Goal: Information Seeking & Learning: Learn about a topic

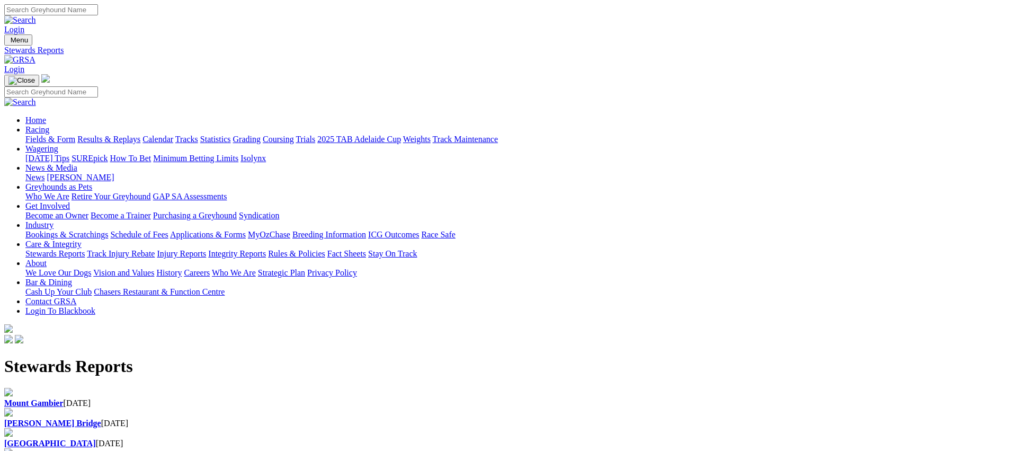
click at [85, 249] on link "Stewards Reports" at bounding box center [54, 253] width 59 height 9
click at [49, 125] on link "Racing" at bounding box center [37, 129] width 24 height 9
click at [75, 134] on link "Fields & Form" at bounding box center [50, 138] width 50 height 9
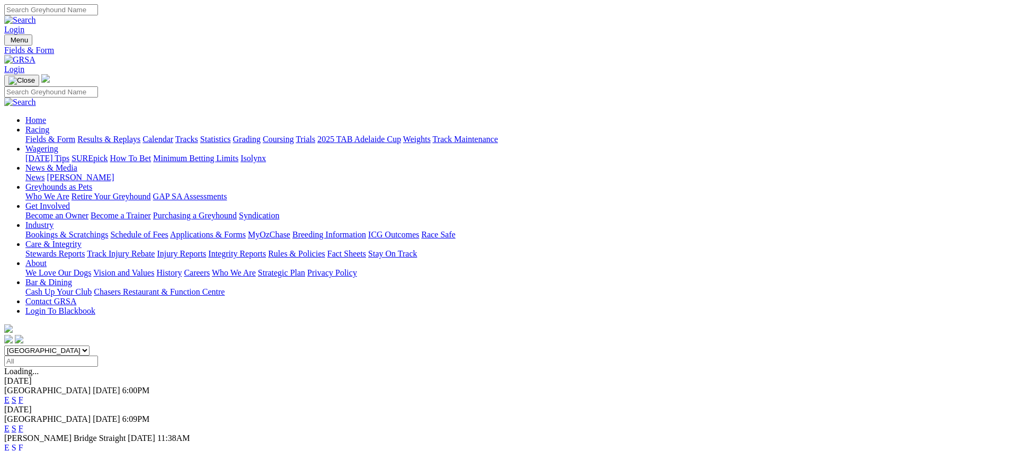
click at [294, 134] on link "Coursing" at bounding box center [278, 138] width 31 height 9
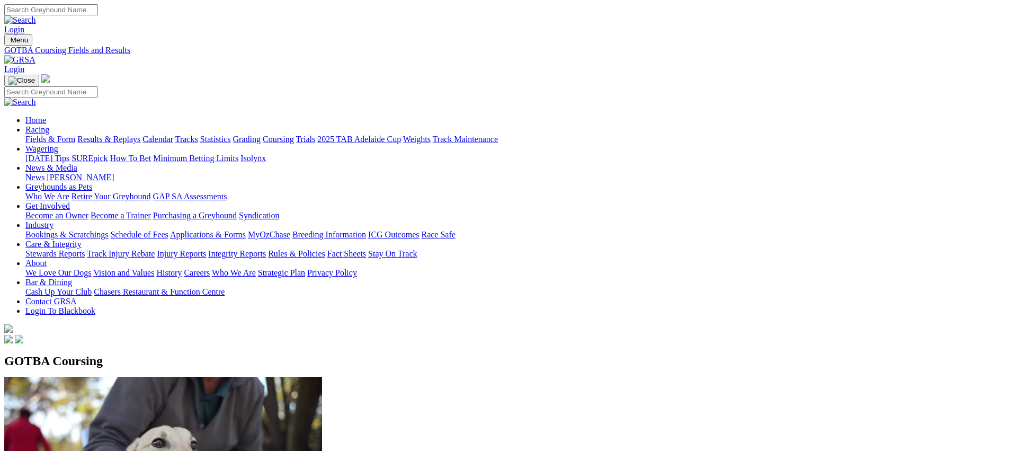
click at [75, 134] on link "Fields & Form" at bounding box center [50, 138] width 50 height 9
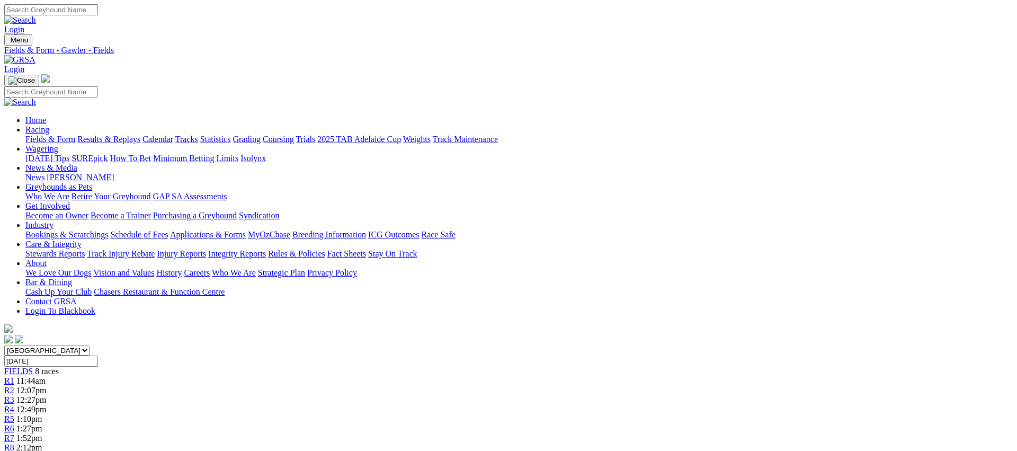
click at [75, 134] on link "Fields & Form" at bounding box center [50, 138] width 50 height 9
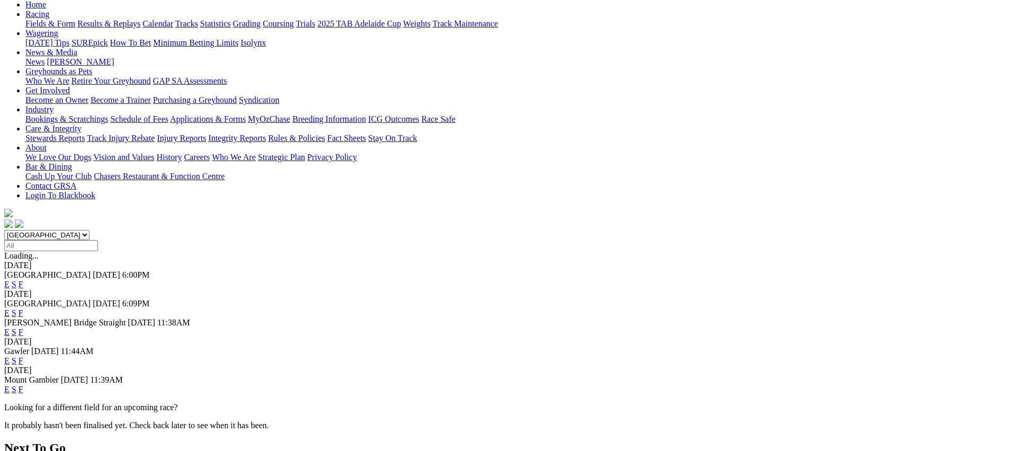
scroll to position [118, 0]
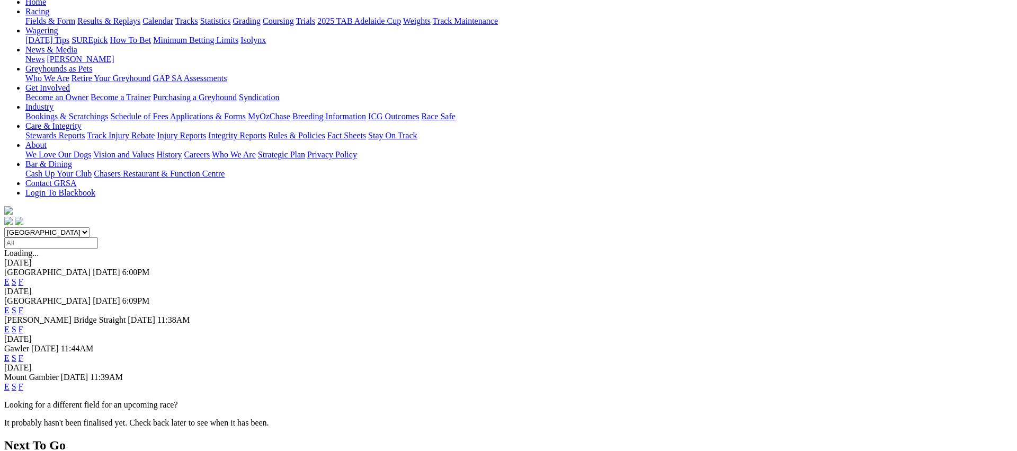
click at [10, 353] on link "E" at bounding box center [6, 357] width 5 height 9
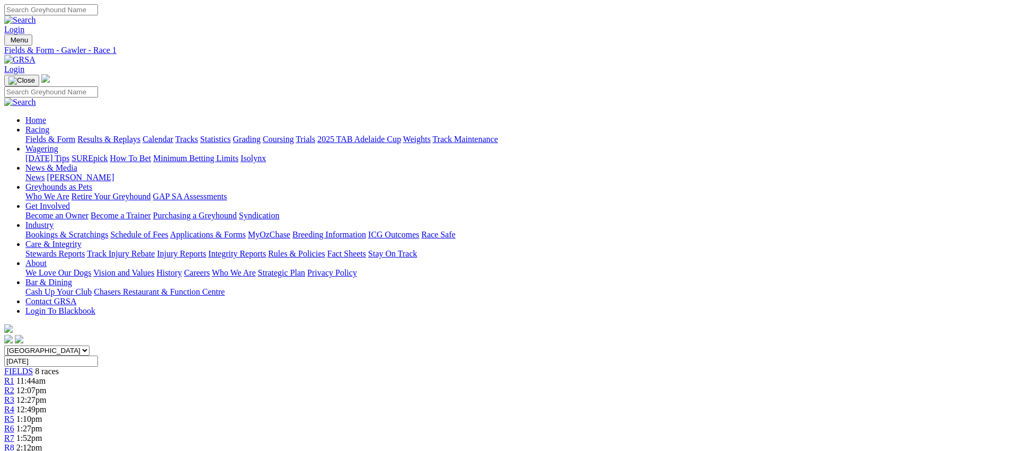
click at [47, 385] on span "12:07pm" at bounding box center [31, 389] width 30 height 9
click at [75, 134] on link "Fields & Form" at bounding box center [50, 138] width 50 height 9
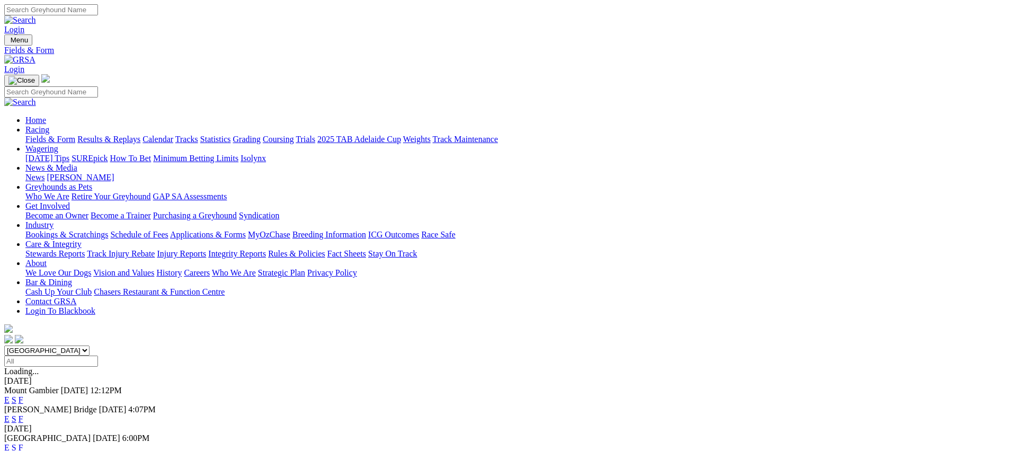
click at [75, 134] on link "Fields & Form" at bounding box center [50, 138] width 50 height 9
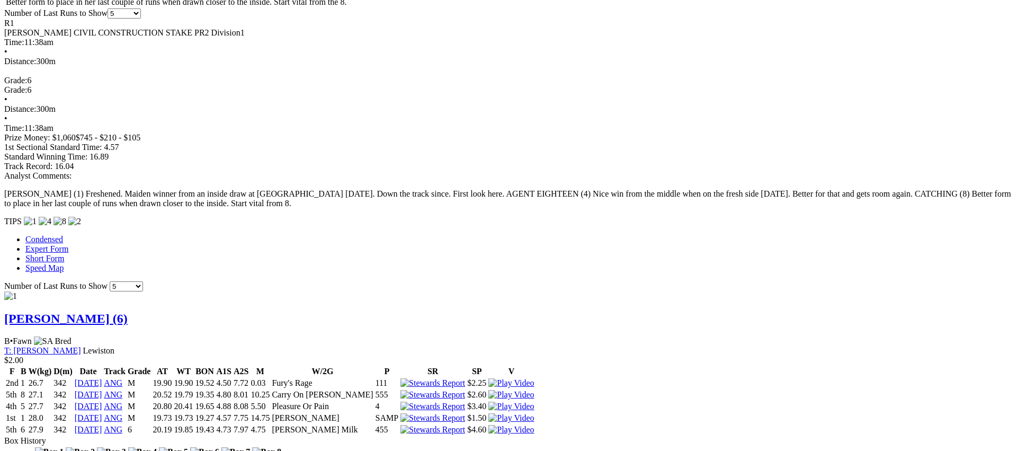
scroll to position [698, 0]
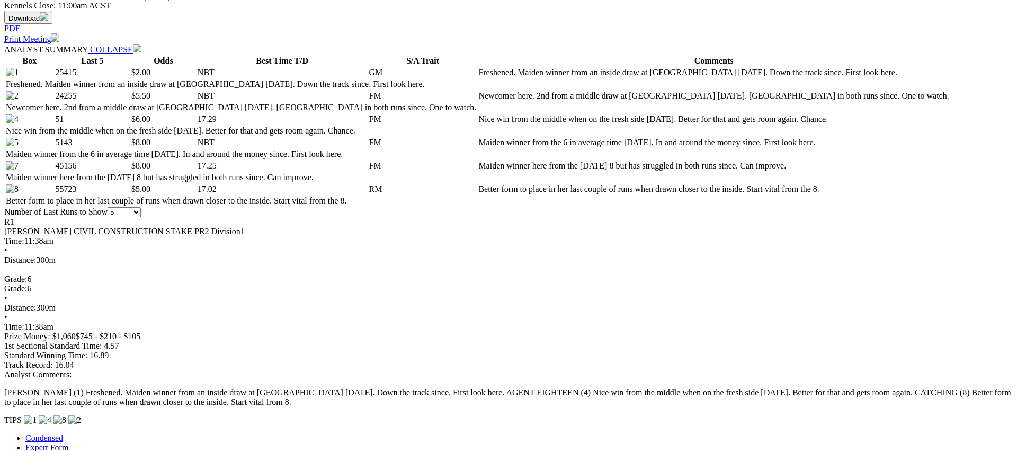
scroll to position [498, 0]
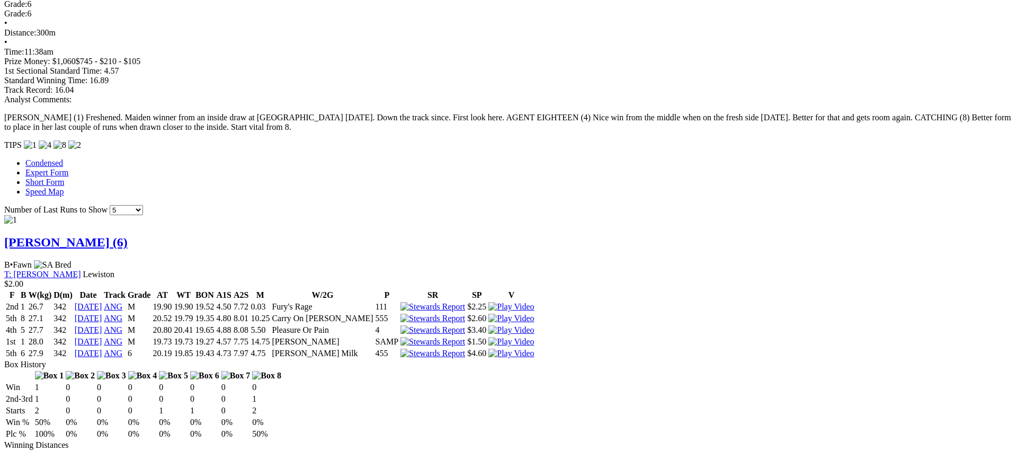
scroll to position [776, 0]
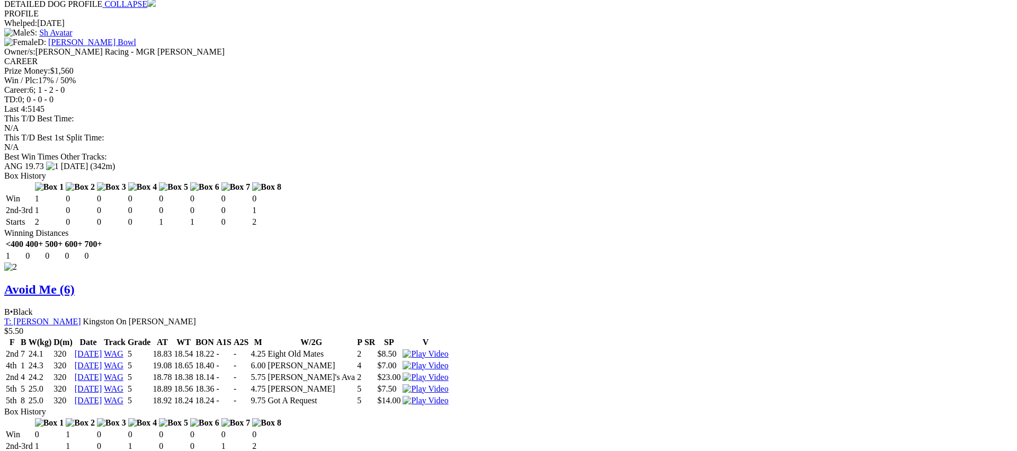
scroll to position [1251, 0]
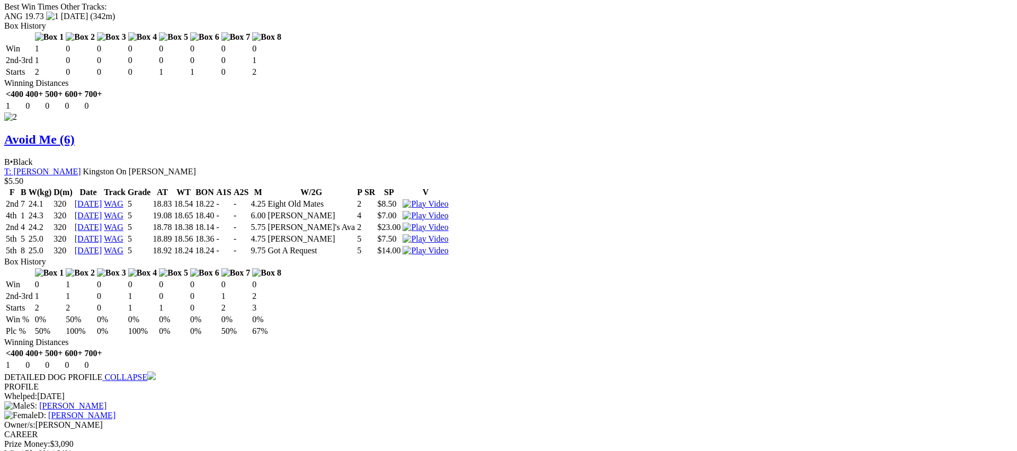
scroll to position [1401, 0]
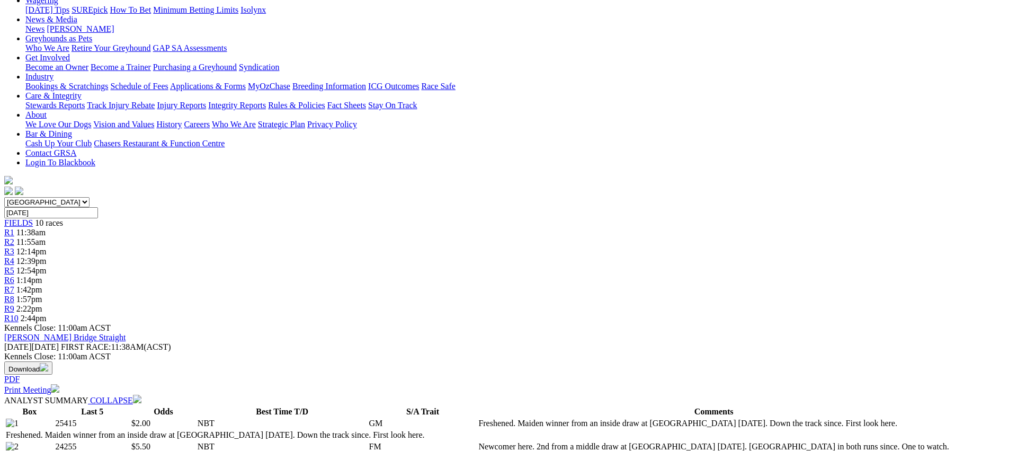
scroll to position [0, 0]
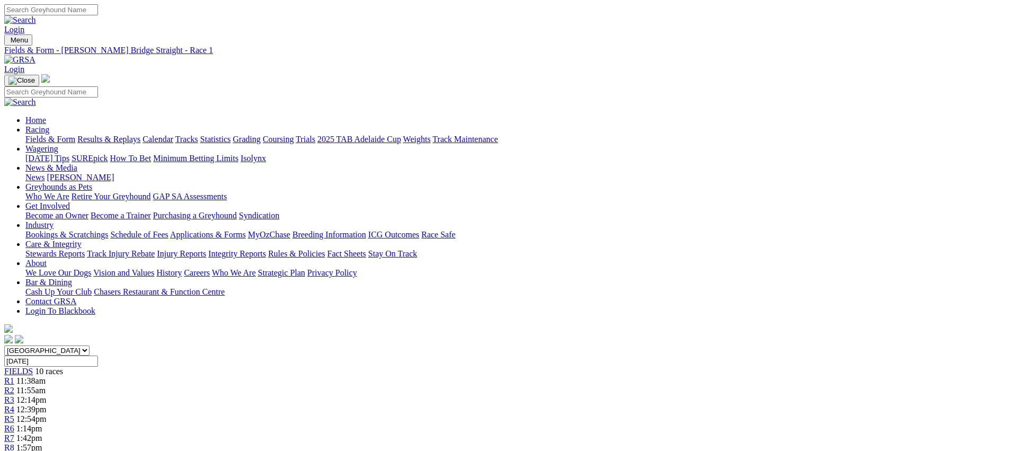
click at [14, 385] on link "R2" at bounding box center [9, 389] width 10 height 9
click at [40, 385] on span "1 2 8 4" at bounding box center [27, 389] width 23 height 9
click at [14, 395] on link "R3" at bounding box center [9, 399] width 10 height 9
click at [14, 385] on link "R2" at bounding box center [9, 389] width 10 height 9
click at [14, 395] on link "R3" at bounding box center [9, 399] width 10 height 9
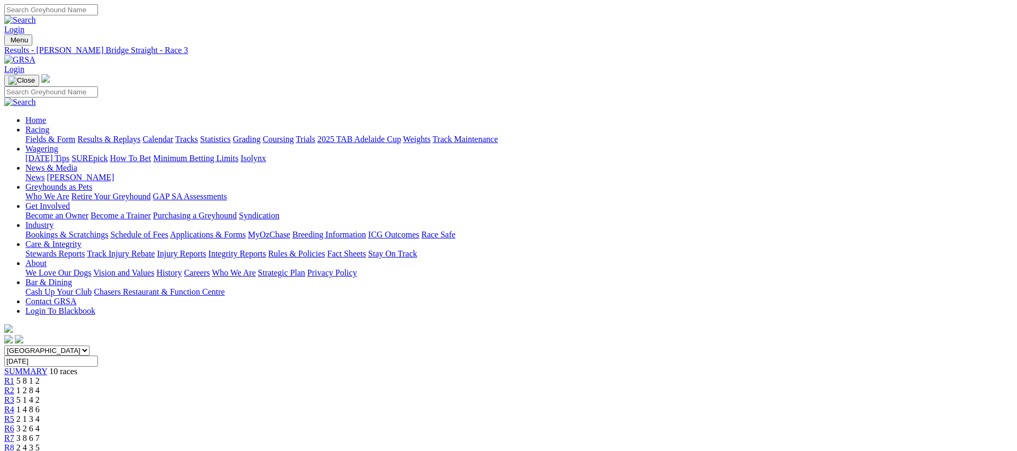
click at [14, 385] on link "R2" at bounding box center [9, 389] width 10 height 9
click at [14, 376] on span "R1" at bounding box center [9, 380] width 10 height 9
drag, startPoint x: 399, startPoint y: 159, endPoint x: 407, endPoint y: 165, distance: 9.4
click at [14, 395] on span "R3" at bounding box center [9, 399] width 10 height 9
click at [40, 404] on span "1 4 8 6" at bounding box center [27, 408] width 23 height 9
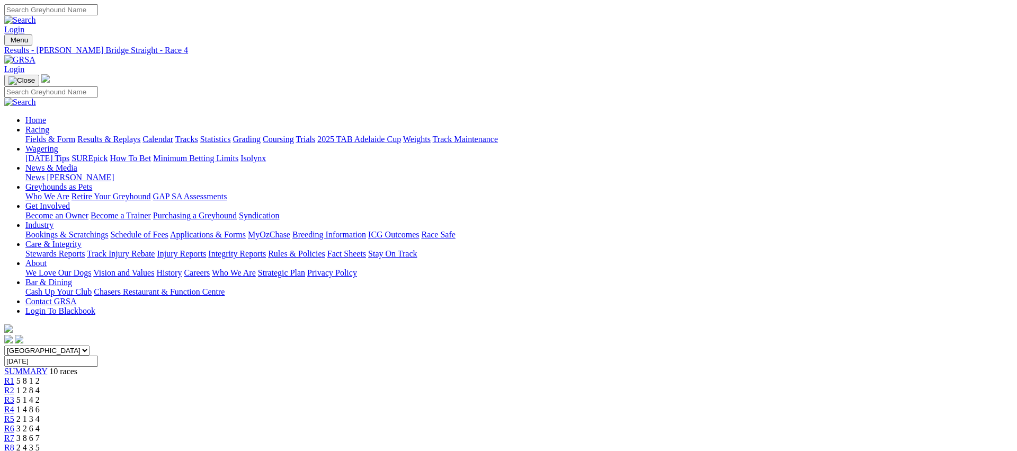
click at [515, 414] on div "R5 2 1 3 4" at bounding box center [508, 419] width 1008 height 10
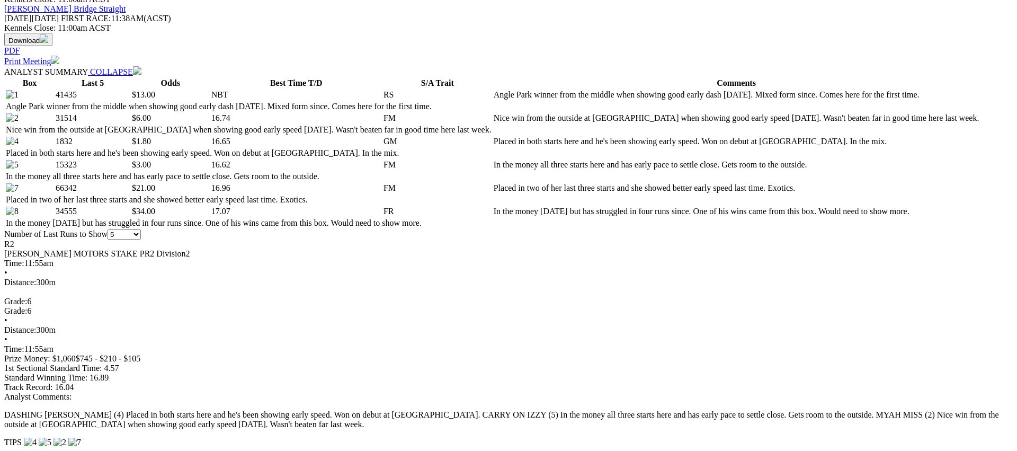
scroll to position [479, 0]
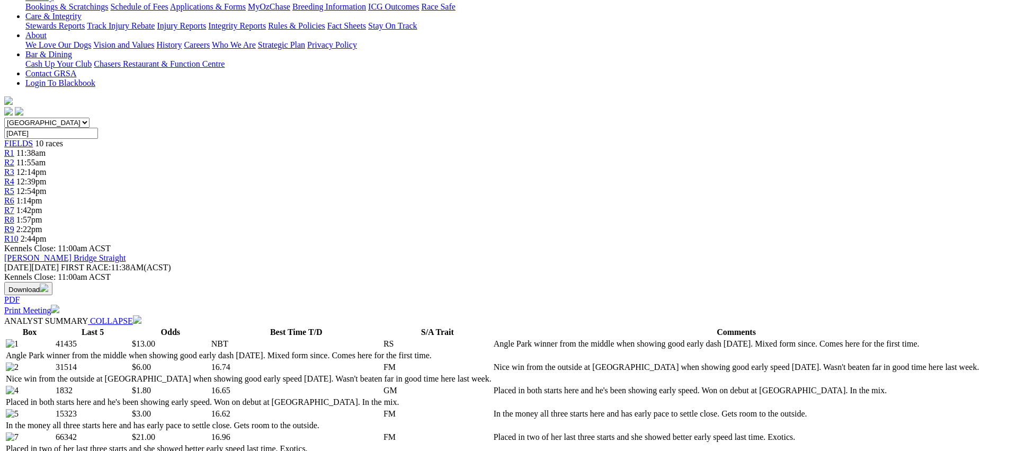
scroll to position [0, 0]
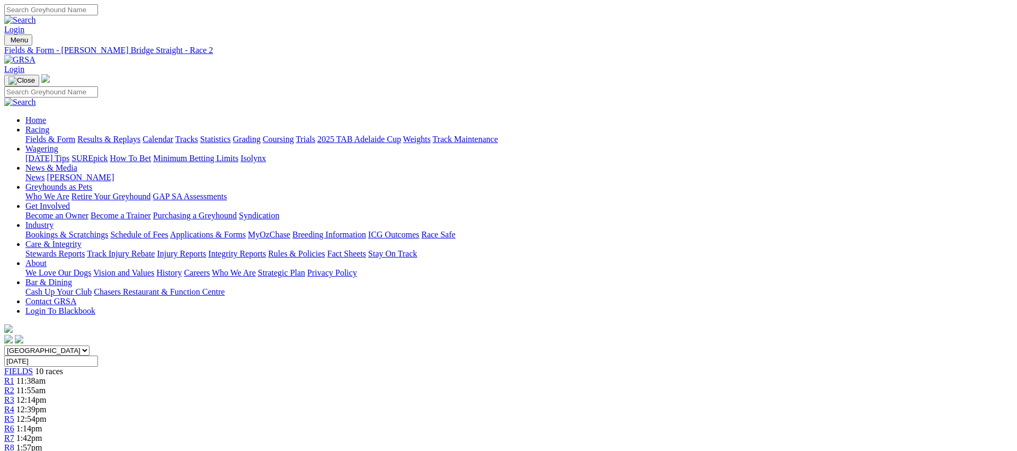
click at [14, 395] on span "R3" at bounding box center [9, 399] width 10 height 9
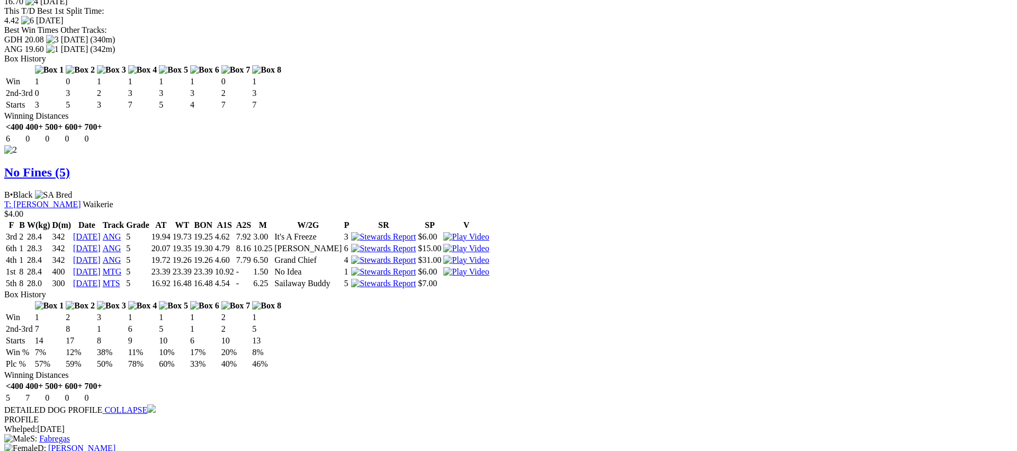
scroll to position [1354, 0]
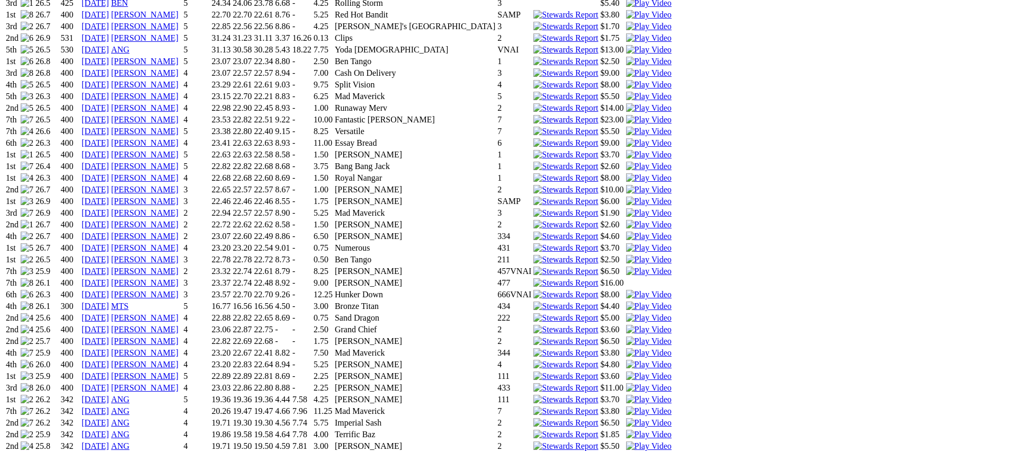
scroll to position [1043, 0]
